Goal: Use online tool/utility: Utilize a website feature to perform a specific function

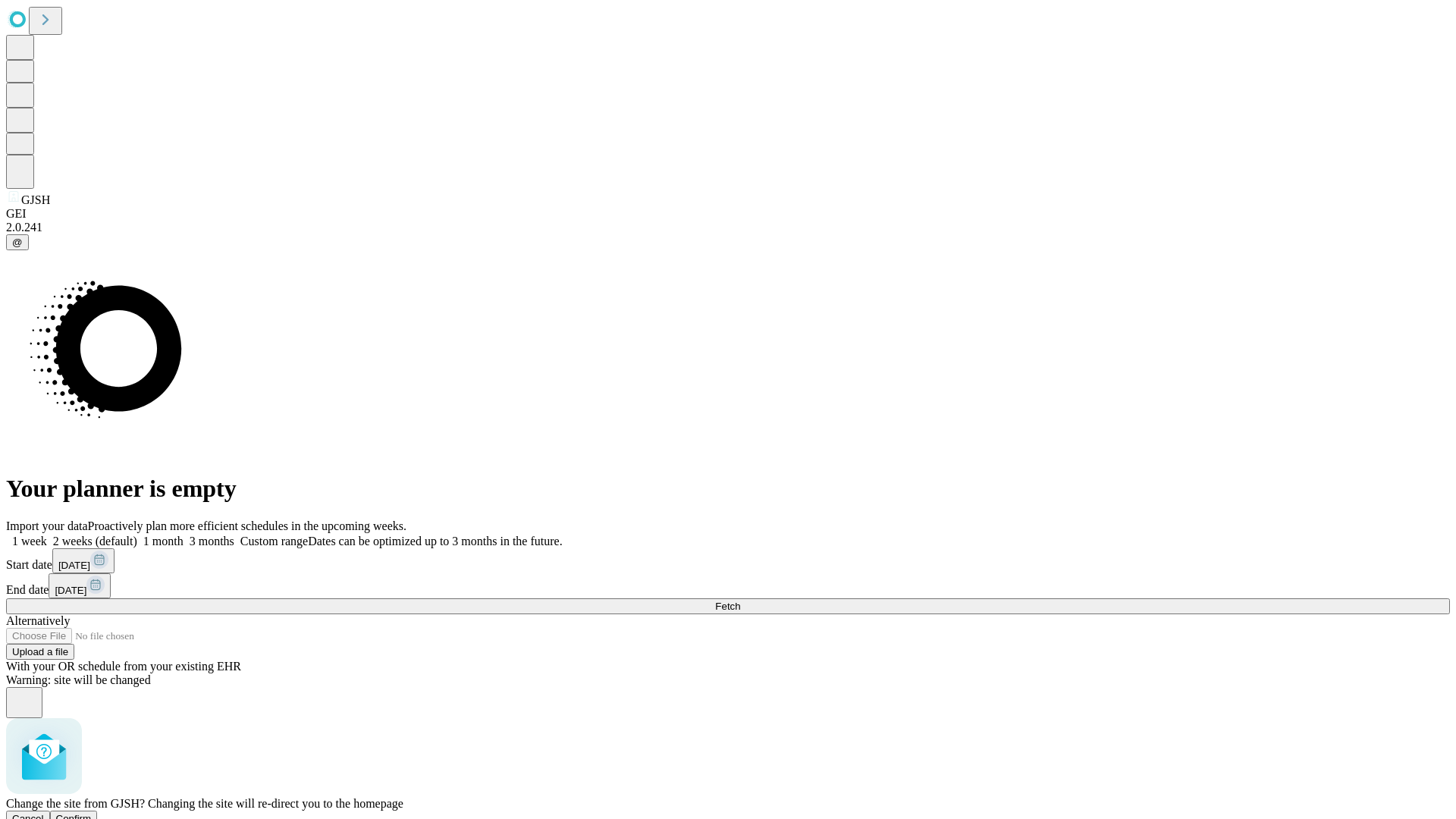
click at [92, 813] on span "Confirm" at bounding box center [73, 818] width 35 height 11
click at [47, 535] on label "1 week" at bounding box center [27, 541] width 41 height 13
click at [740, 601] on span "Fetch" at bounding box center [727, 606] width 25 height 11
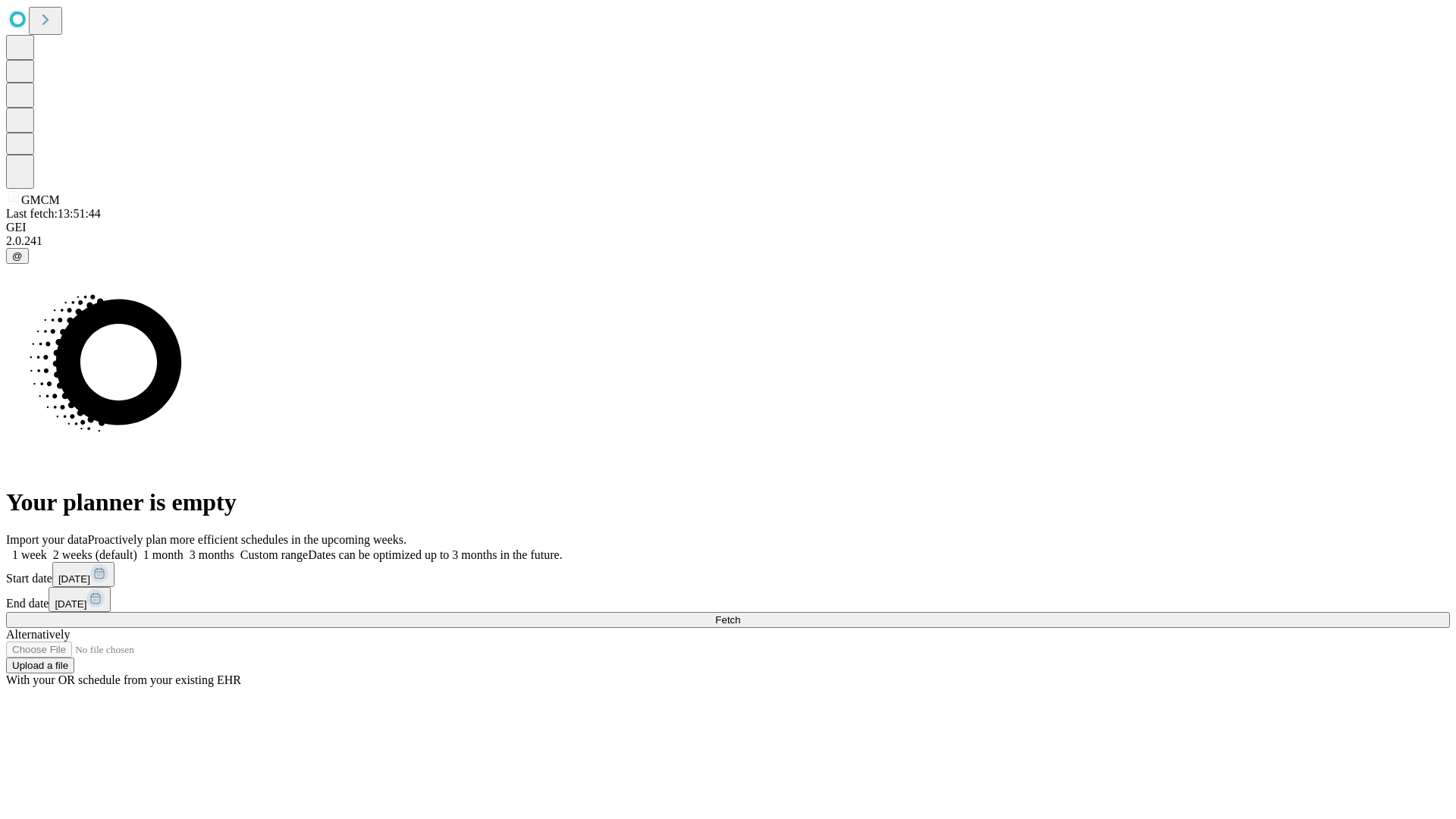
click at [47, 548] on label "1 week" at bounding box center [27, 554] width 41 height 13
click at [740, 614] on span "Fetch" at bounding box center [727, 620] width 25 height 11
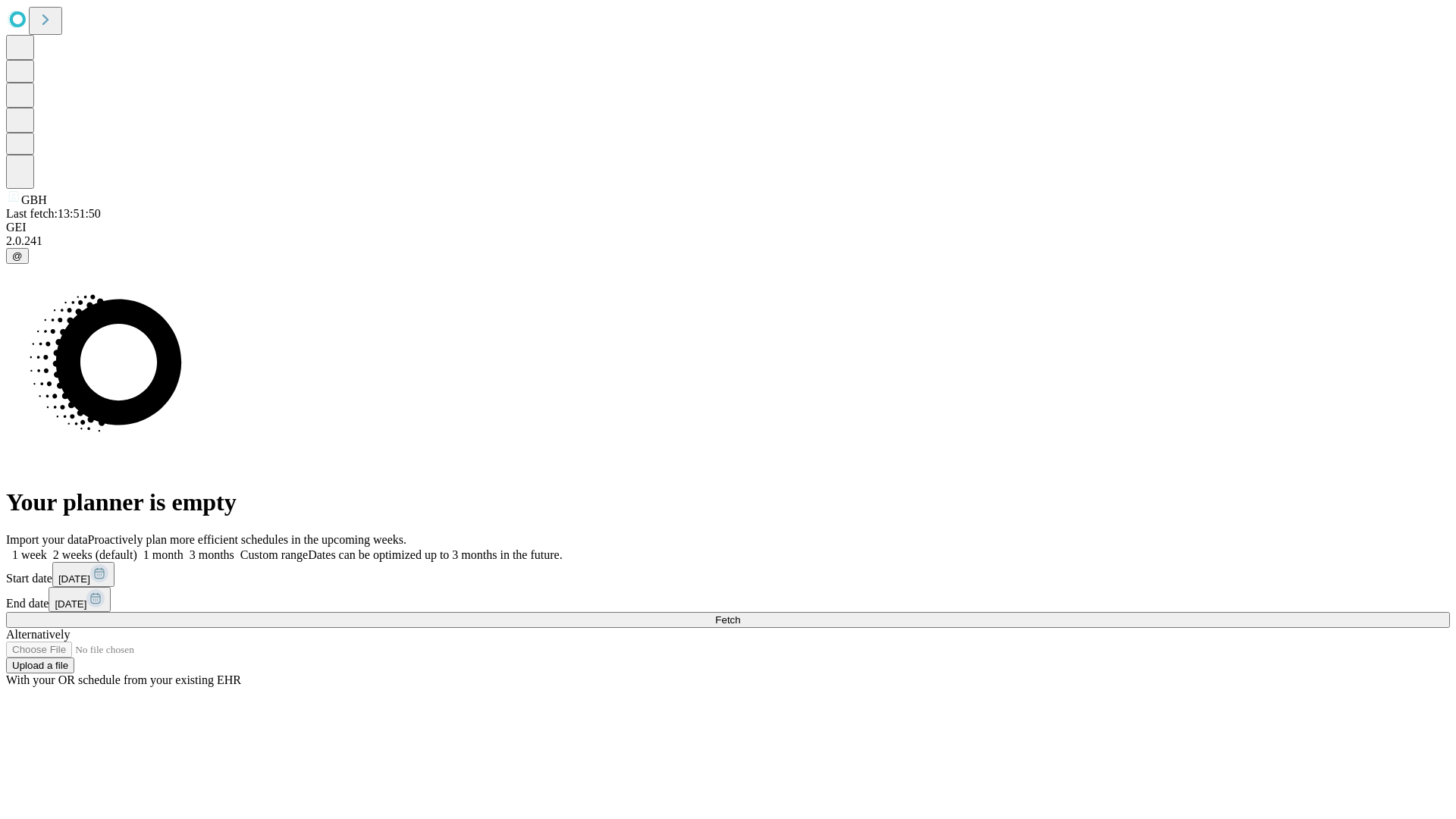
click at [47, 548] on label "1 week" at bounding box center [27, 554] width 41 height 13
click at [740, 614] on span "Fetch" at bounding box center [727, 620] width 25 height 11
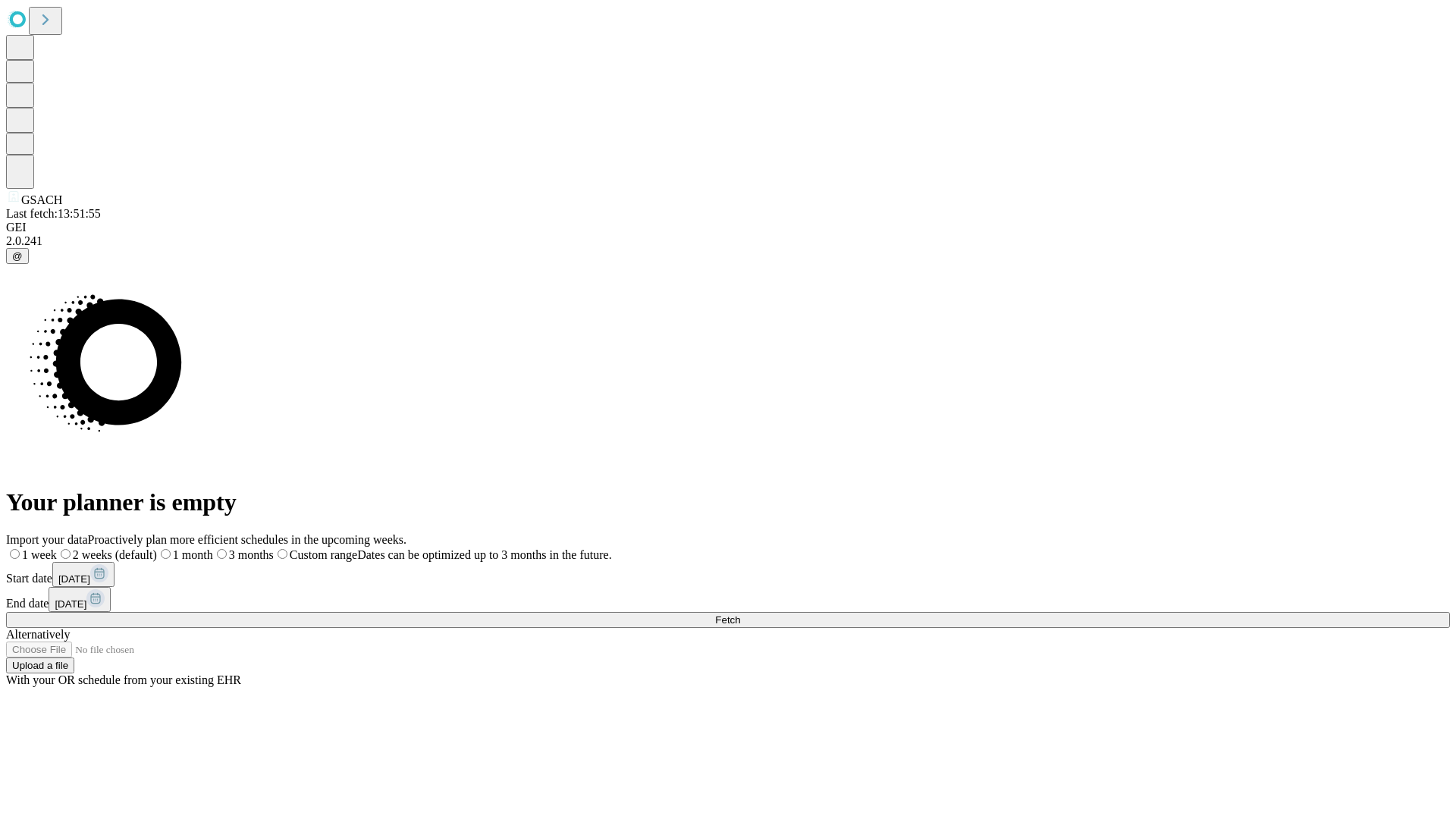
click at [740, 614] on span "Fetch" at bounding box center [727, 620] width 25 height 11
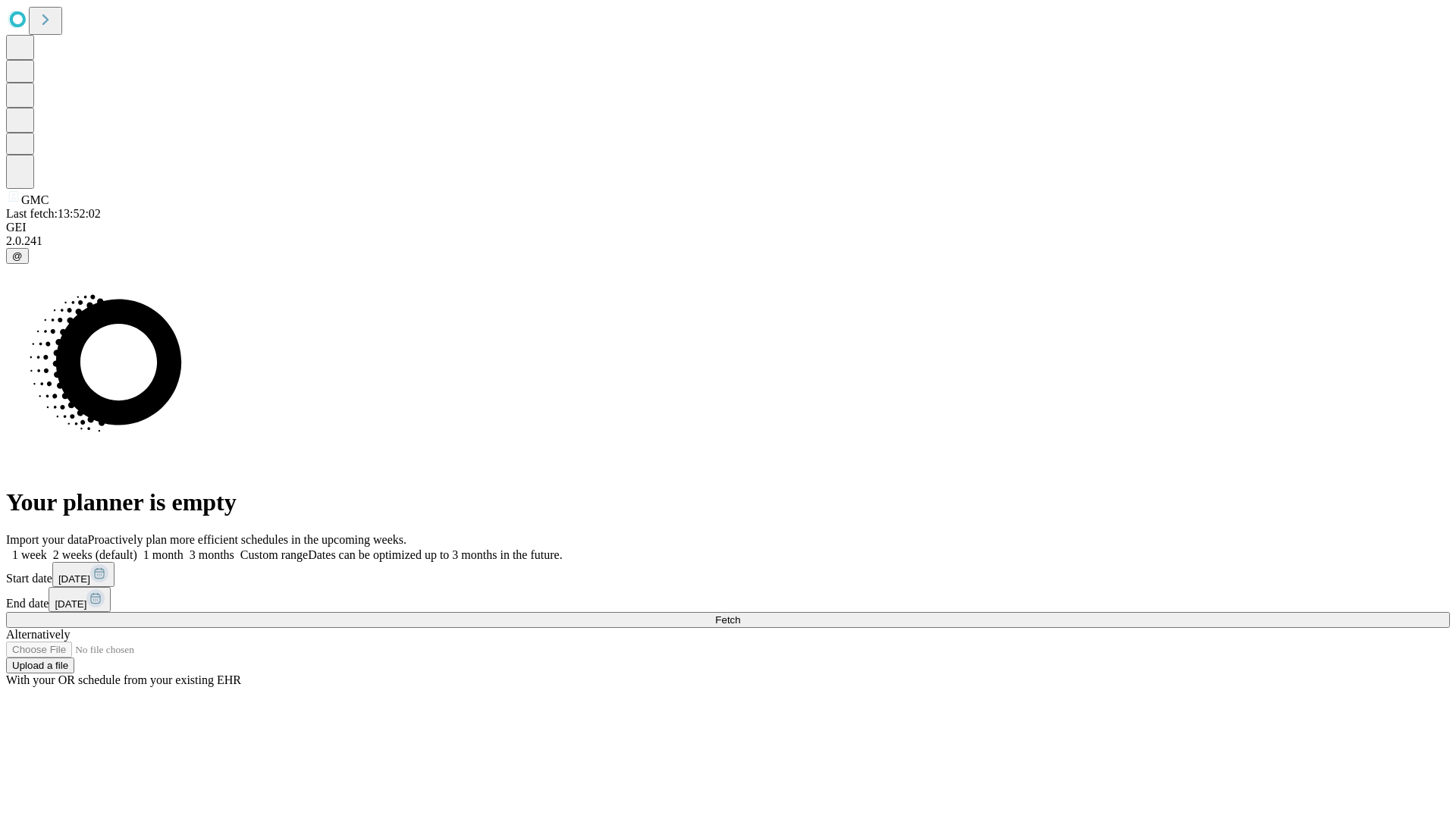
click at [47, 548] on label "1 week" at bounding box center [27, 554] width 41 height 13
click at [740, 614] on span "Fetch" at bounding box center [727, 620] width 25 height 11
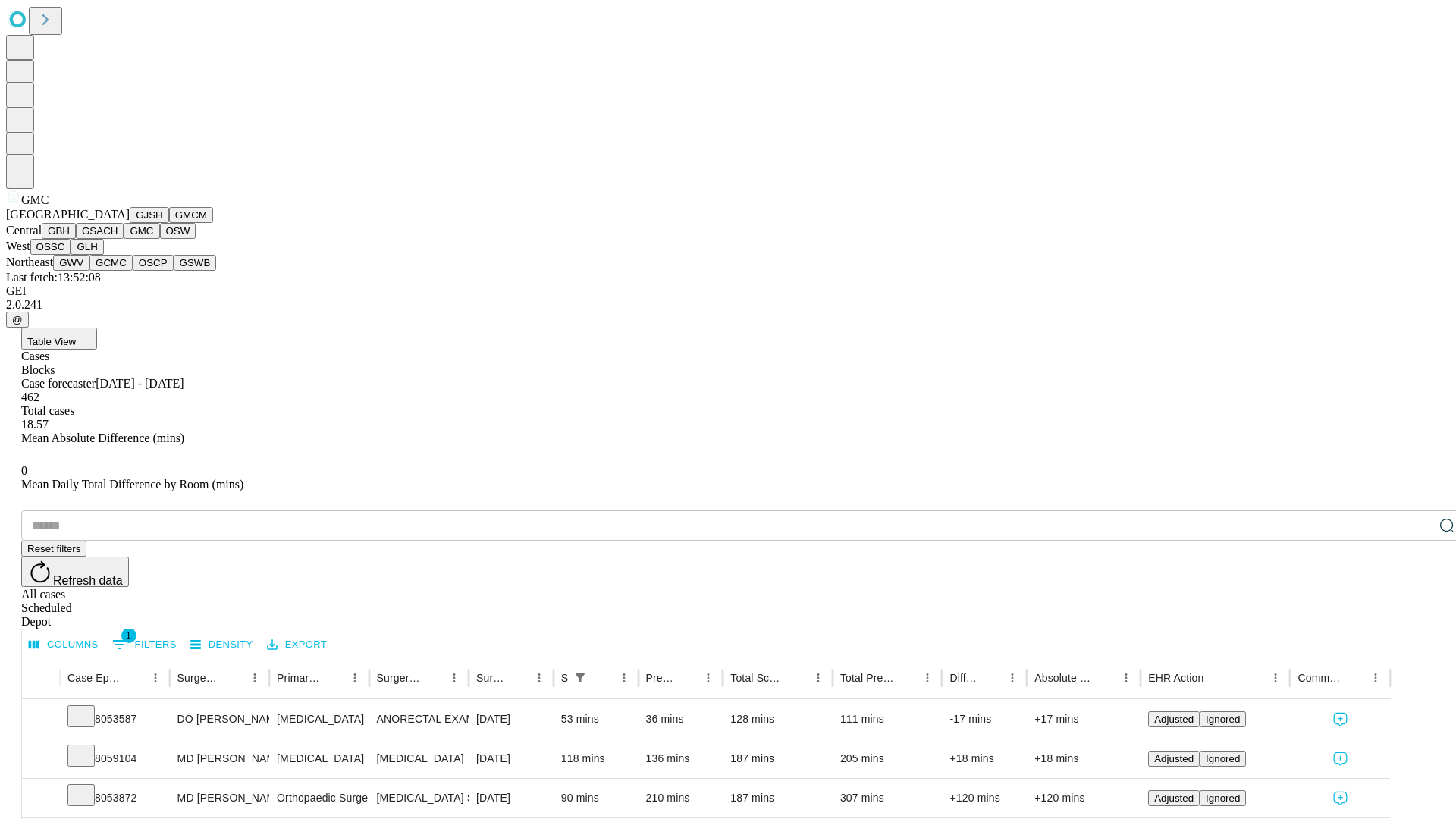
click at [160, 239] on button "OSW" at bounding box center [178, 230] width 36 height 16
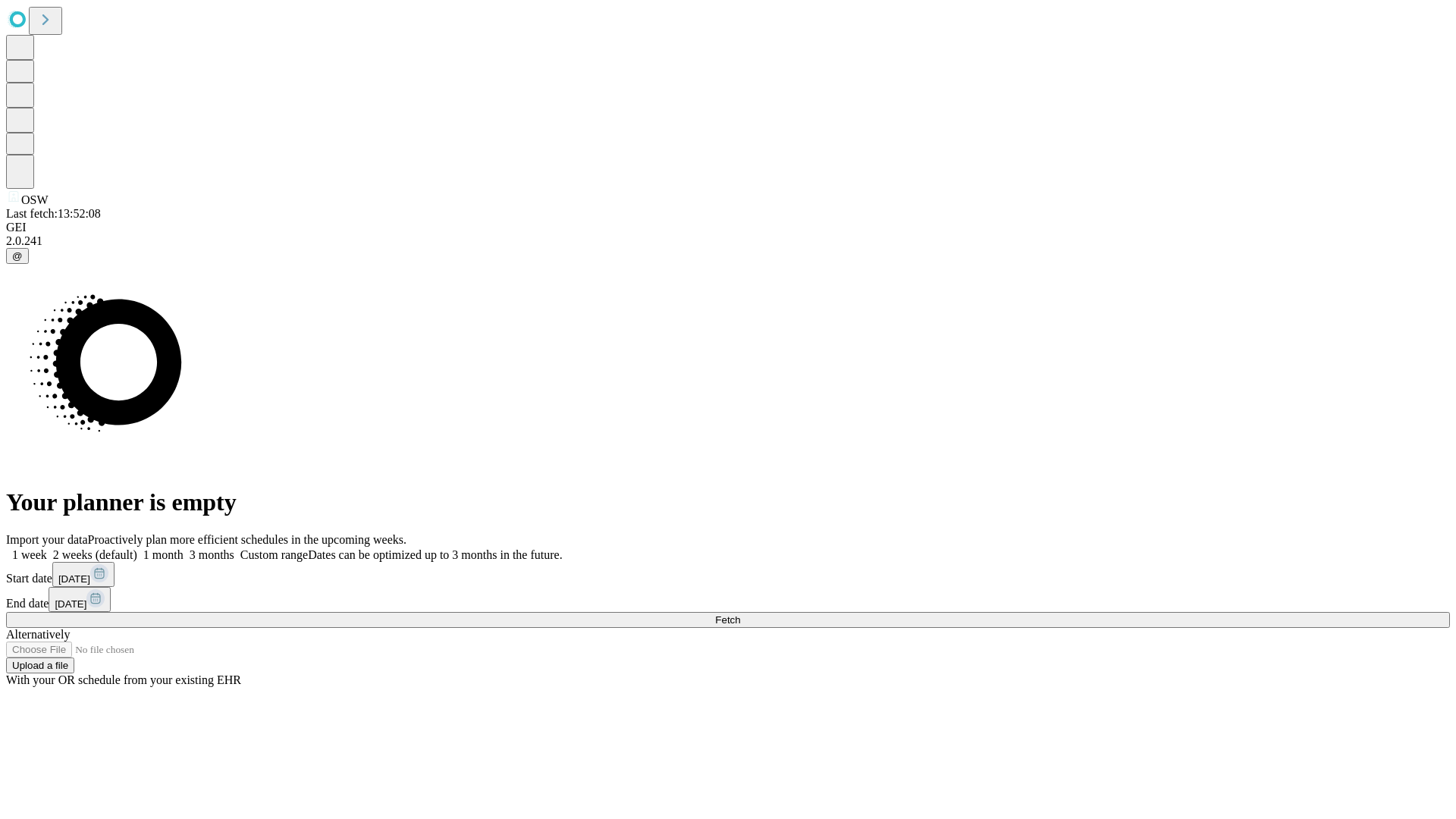
click at [47, 548] on label "1 week" at bounding box center [27, 554] width 41 height 13
click at [740, 614] on span "Fetch" at bounding box center [727, 620] width 25 height 11
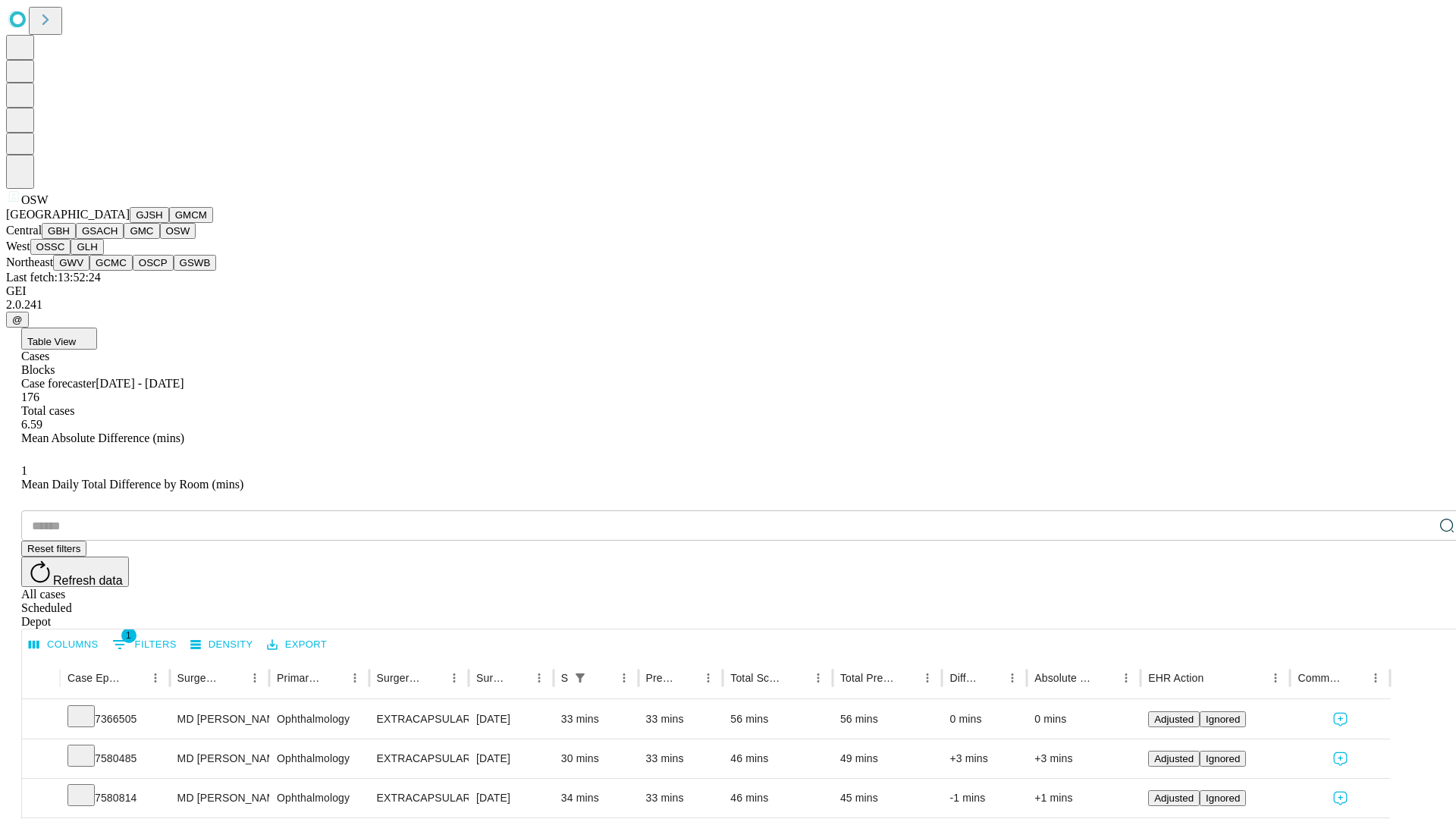
click at [71, 254] on button "OSSC" at bounding box center [51, 247] width 41 height 16
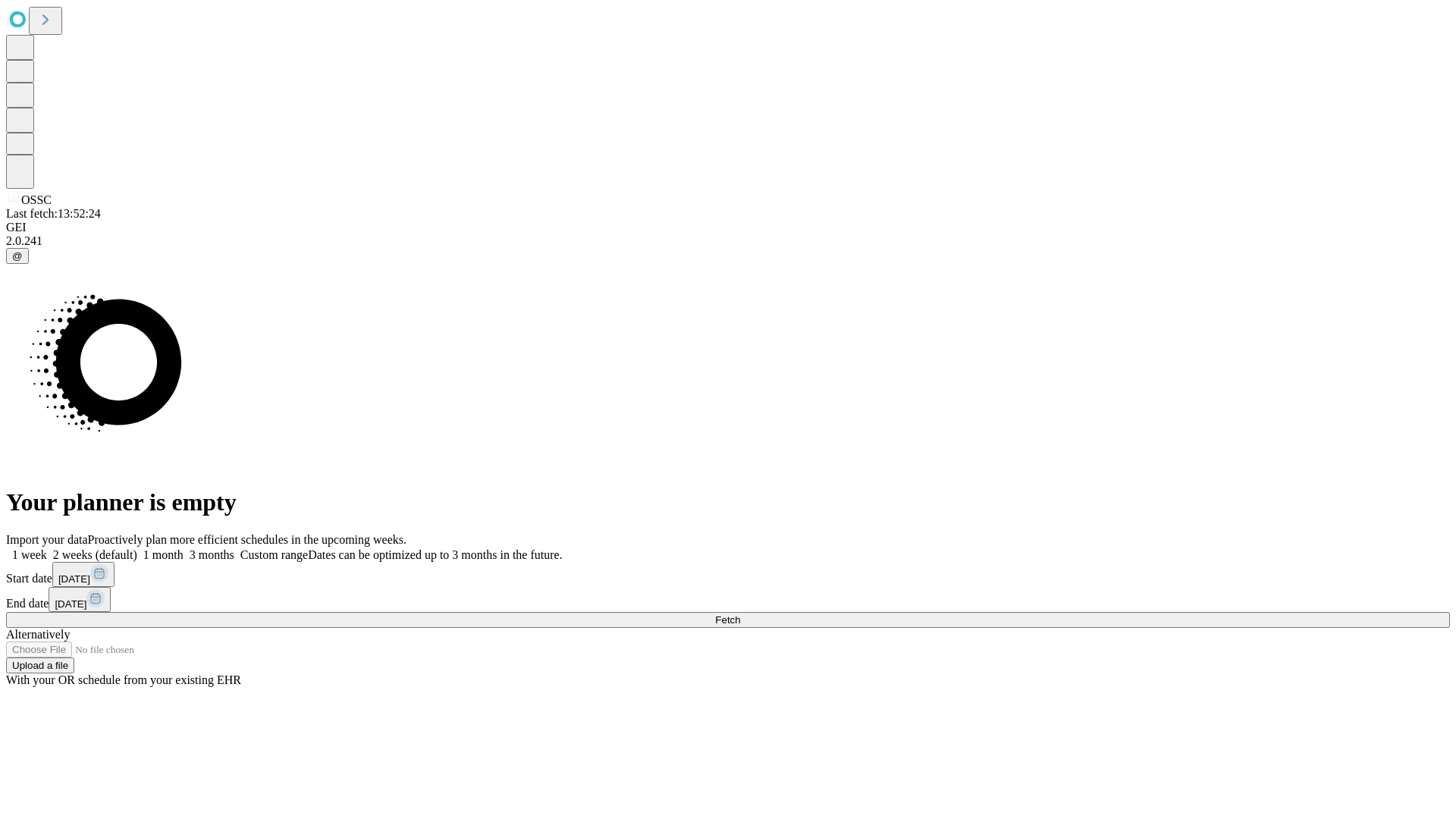
click at [47, 548] on label "1 week" at bounding box center [27, 554] width 41 height 13
click at [740, 614] on span "Fetch" at bounding box center [727, 620] width 25 height 11
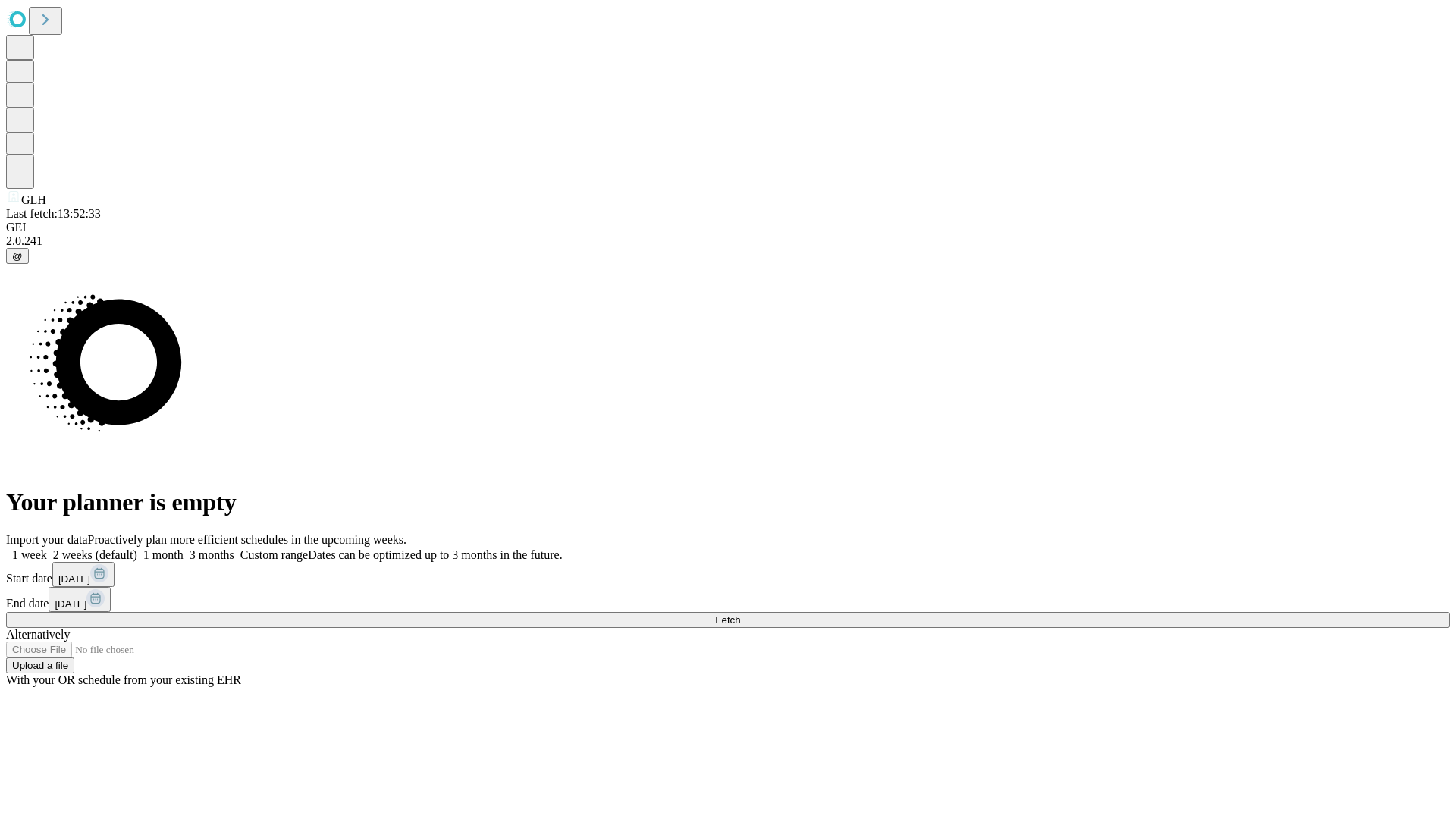
click at [740, 614] on span "Fetch" at bounding box center [727, 620] width 25 height 11
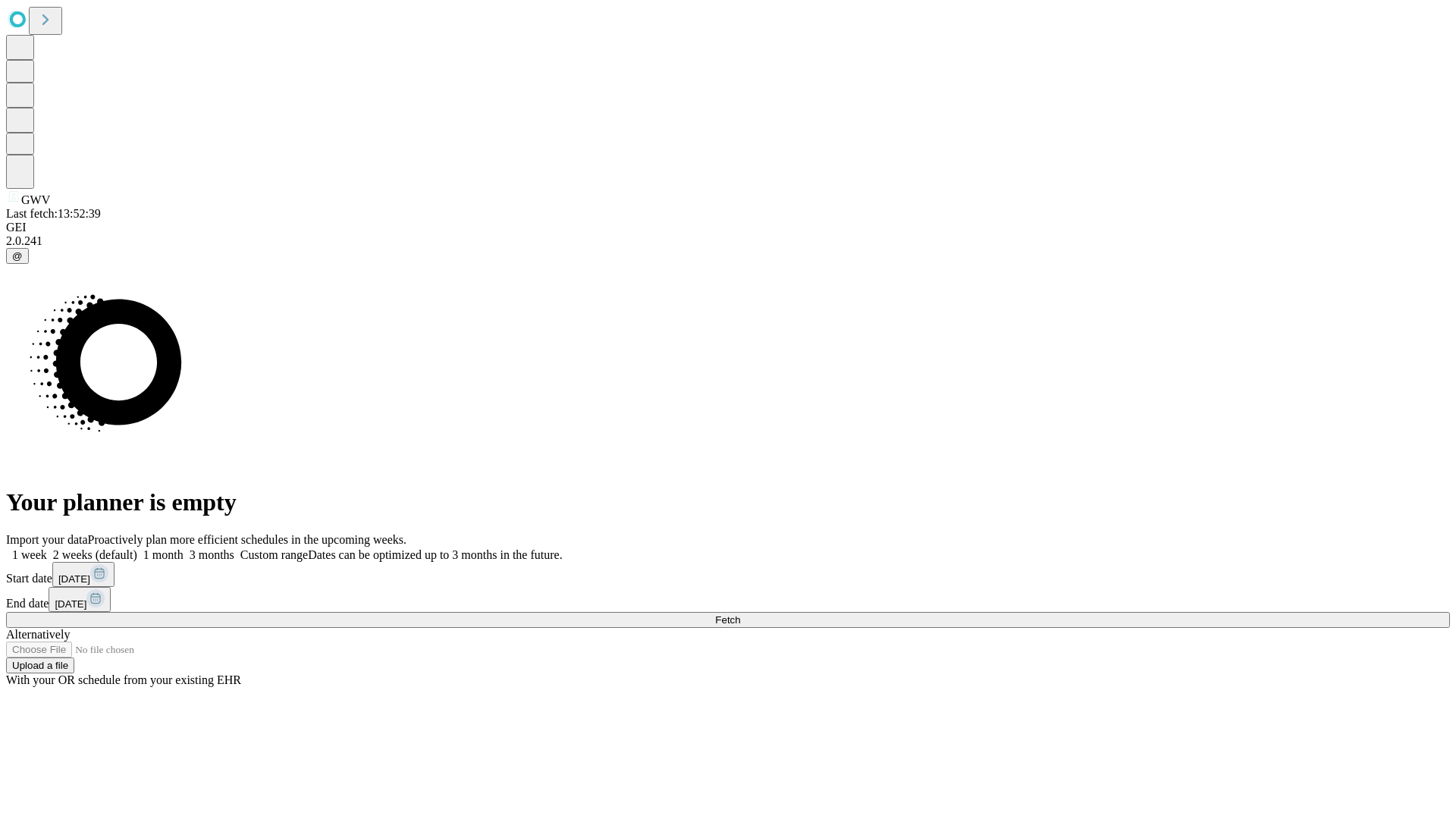
click at [740, 614] on span "Fetch" at bounding box center [727, 620] width 25 height 11
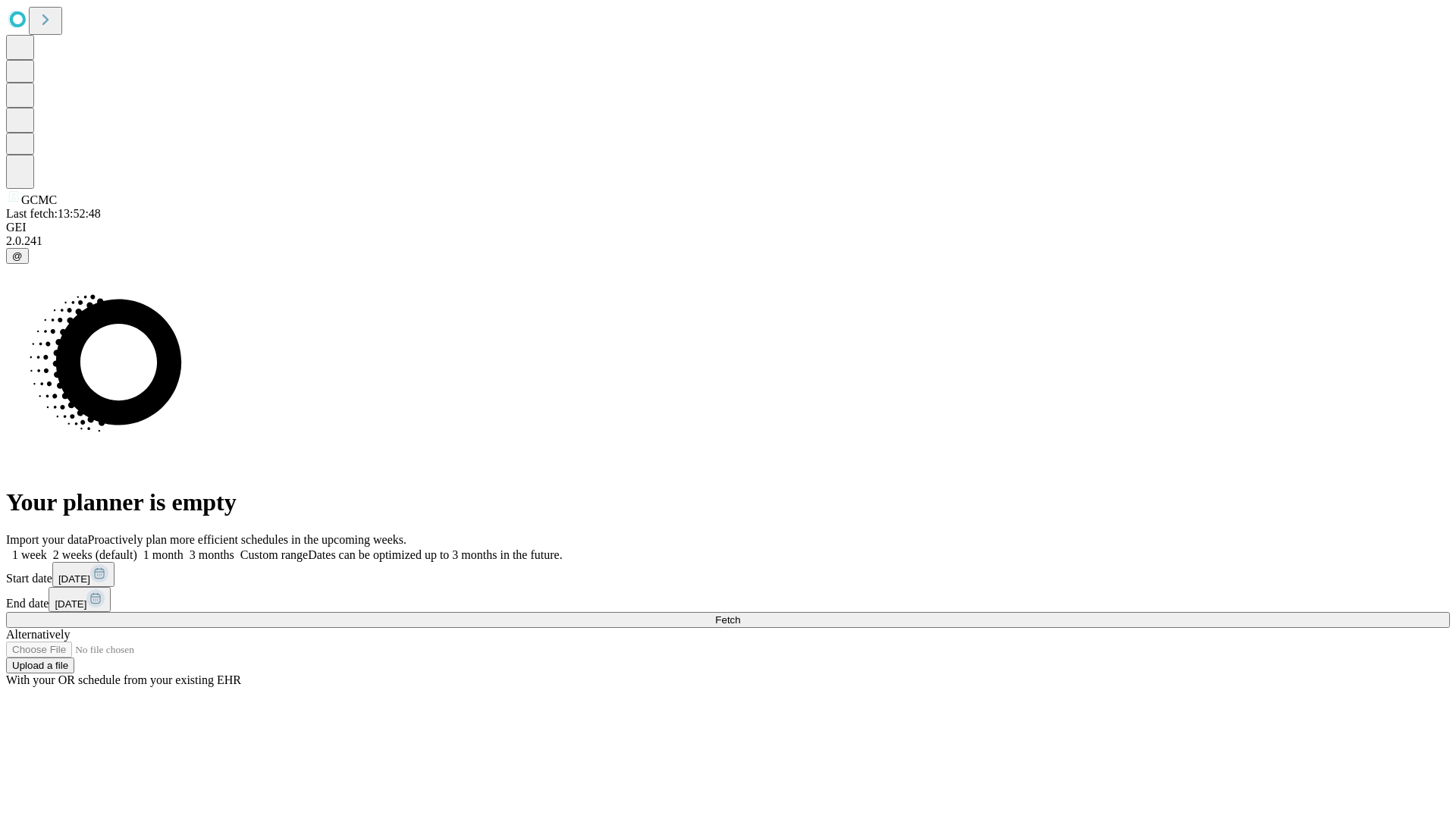
click at [47, 548] on label "1 week" at bounding box center [27, 554] width 41 height 13
click at [740, 614] on span "Fetch" at bounding box center [727, 620] width 25 height 11
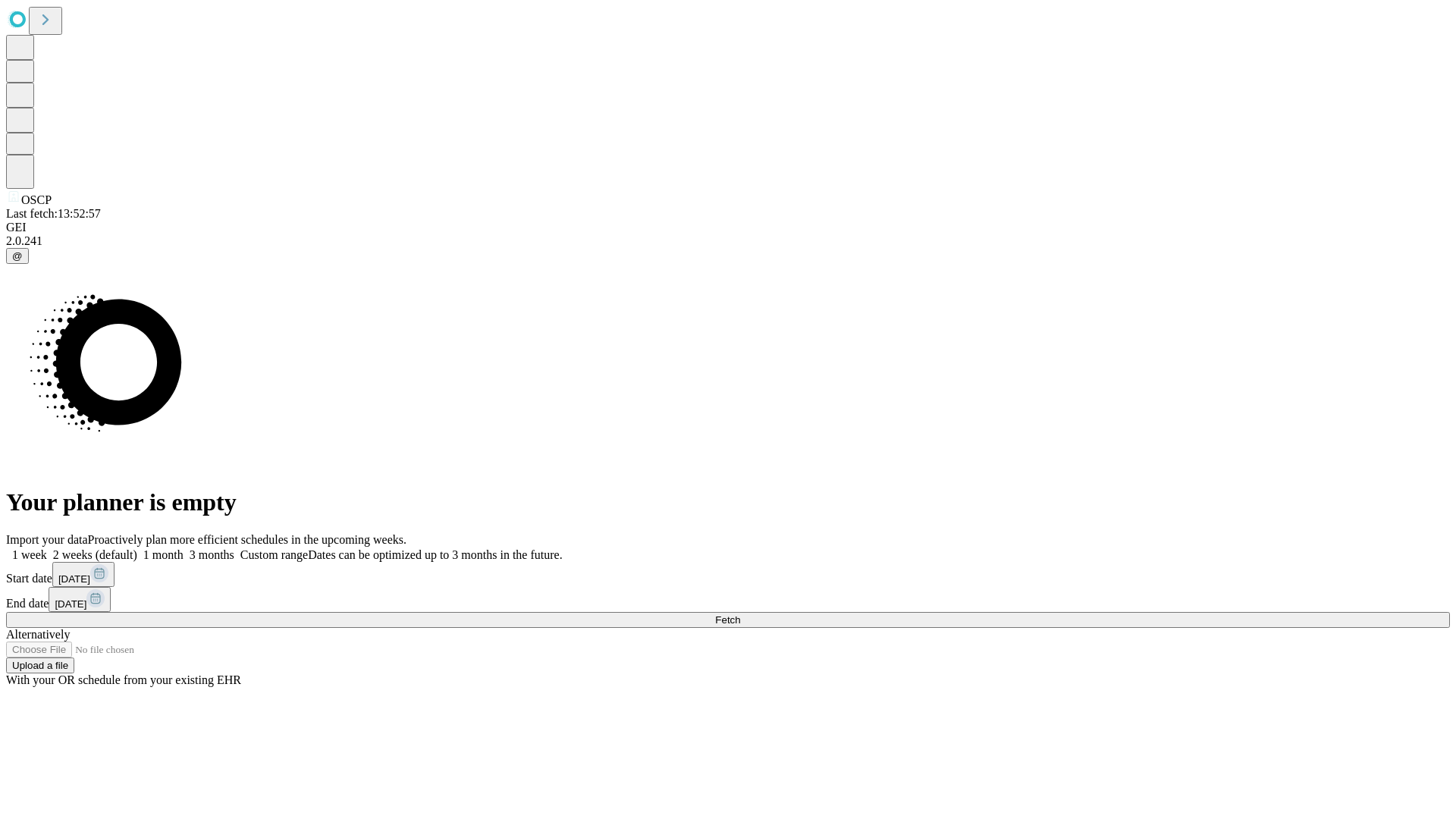
click at [47, 548] on label "1 week" at bounding box center [27, 554] width 41 height 13
click at [740, 614] on span "Fetch" at bounding box center [727, 620] width 25 height 11
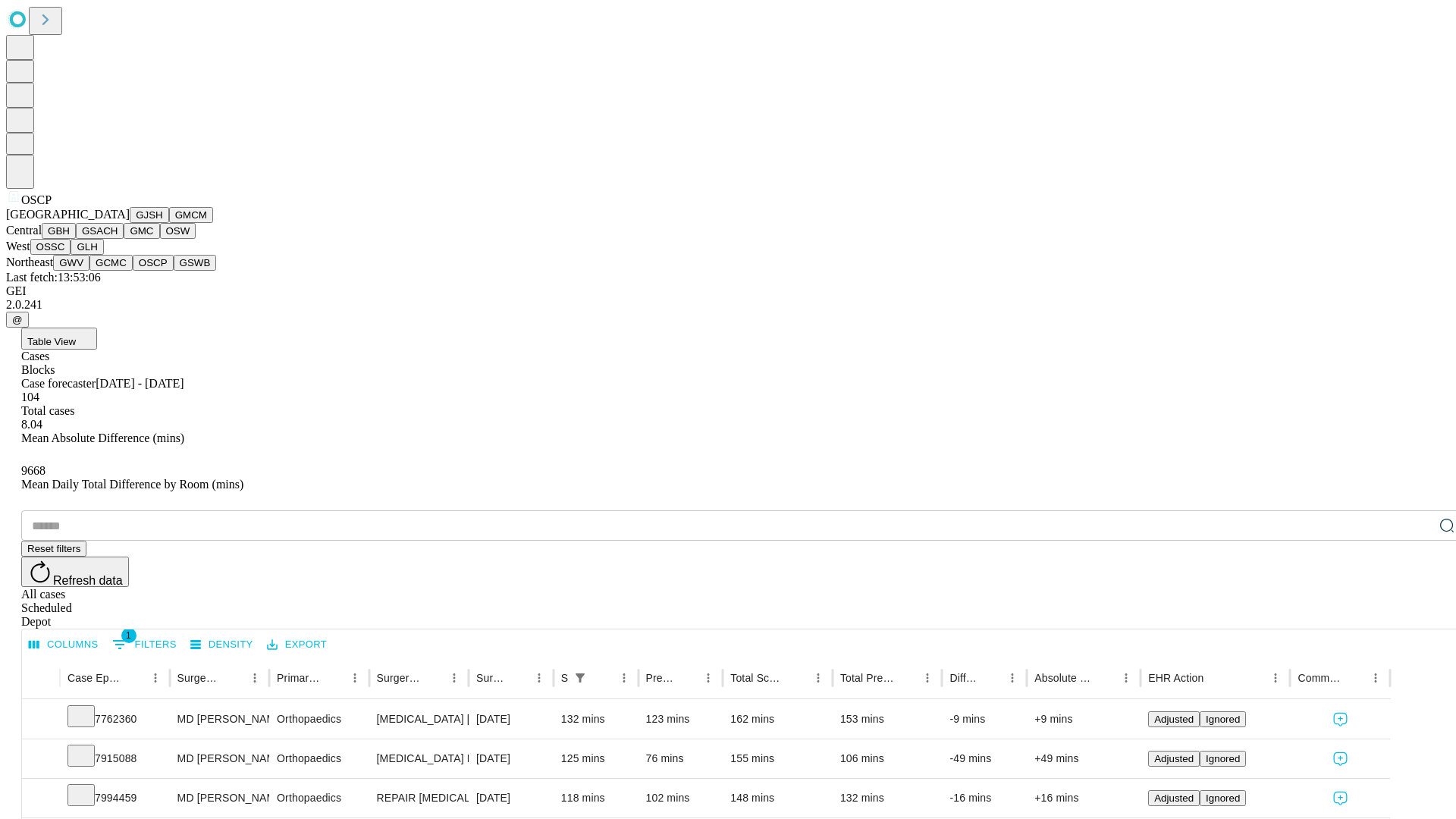
click at [174, 271] on button "GSWB" at bounding box center [195, 262] width 43 height 16
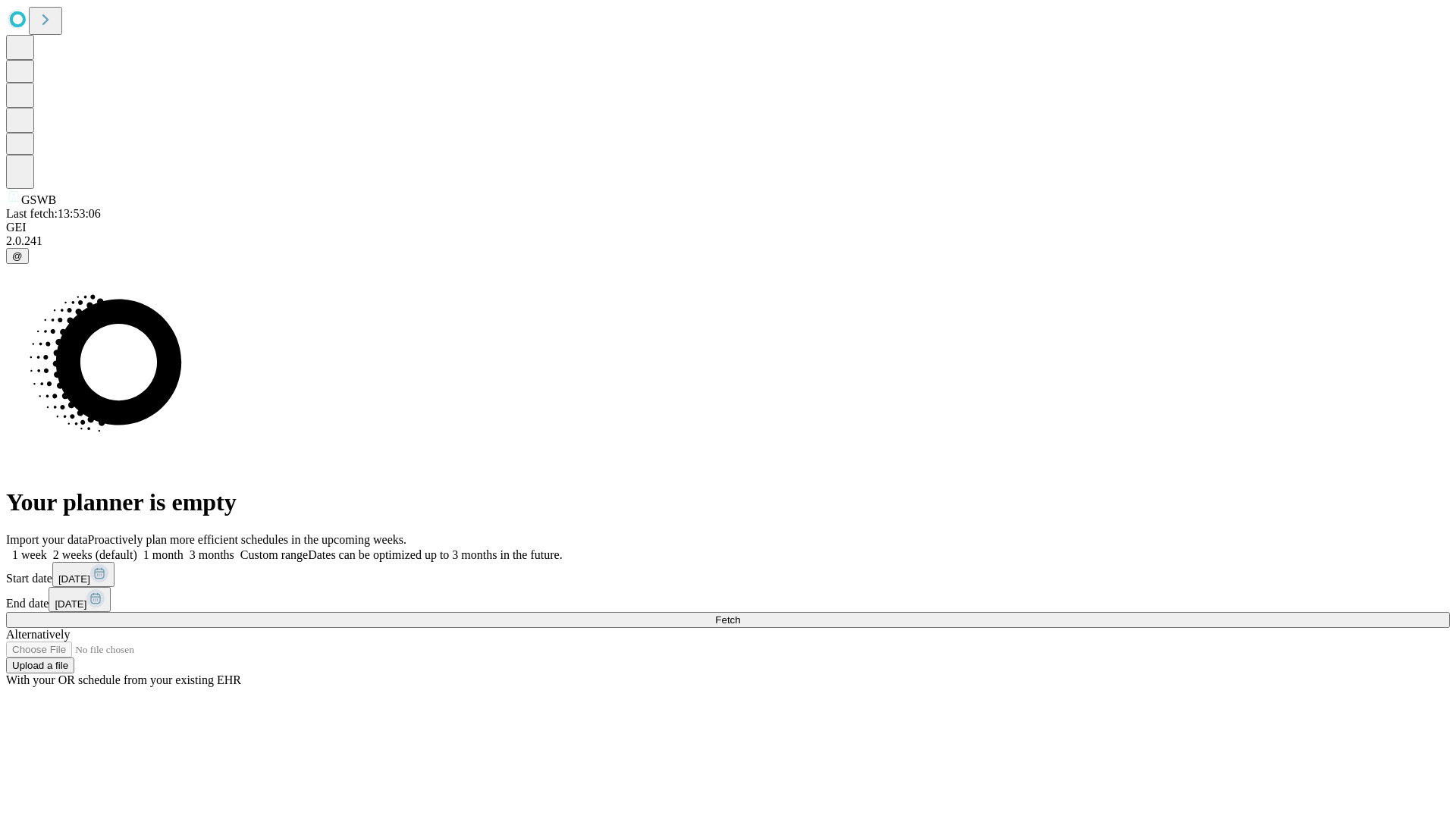
click at [47, 548] on label "1 week" at bounding box center [27, 554] width 41 height 13
click at [740, 614] on span "Fetch" at bounding box center [727, 620] width 25 height 11
